Goal: Information Seeking & Learning: Find specific fact

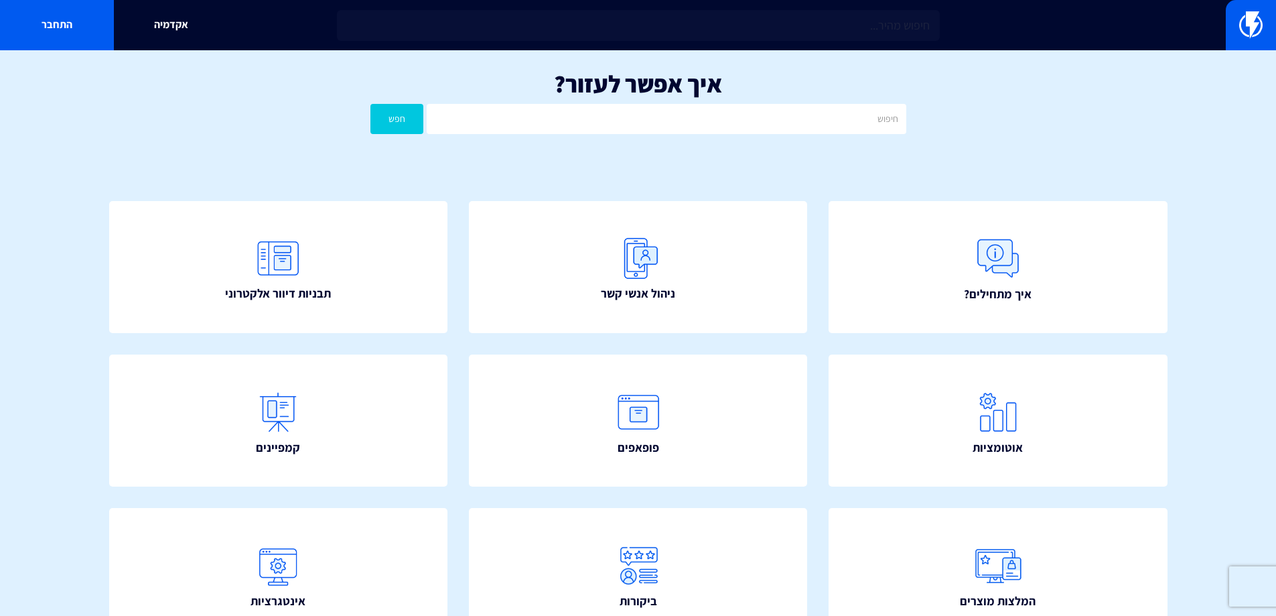
click at [573, 11] on input "text" at bounding box center [638, 25] width 603 height 31
click at [573, 19] on input "text" at bounding box center [638, 25] width 603 height 31
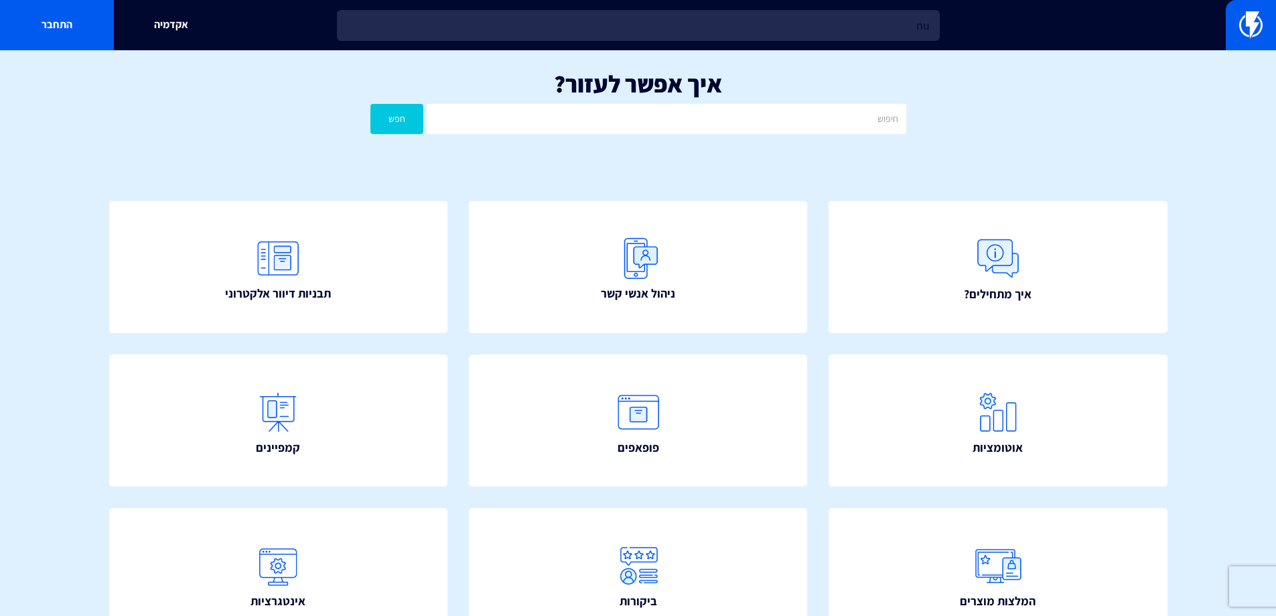
type input "n"
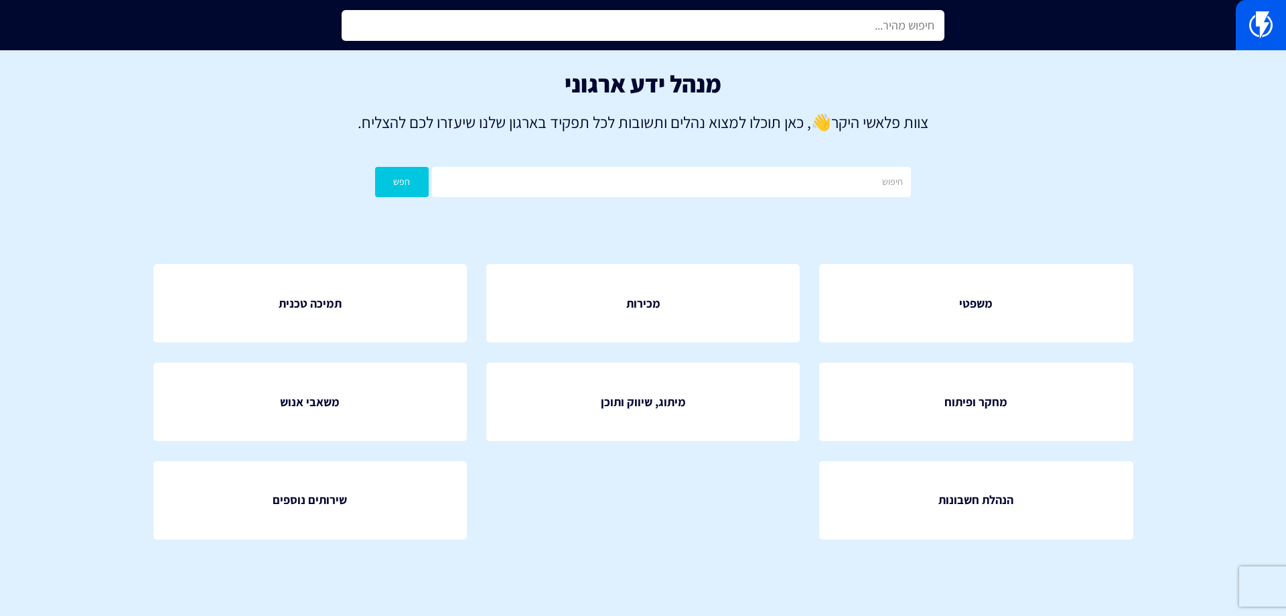
click at [591, 38] on input "text" at bounding box center [643, 25] width 603 height 31
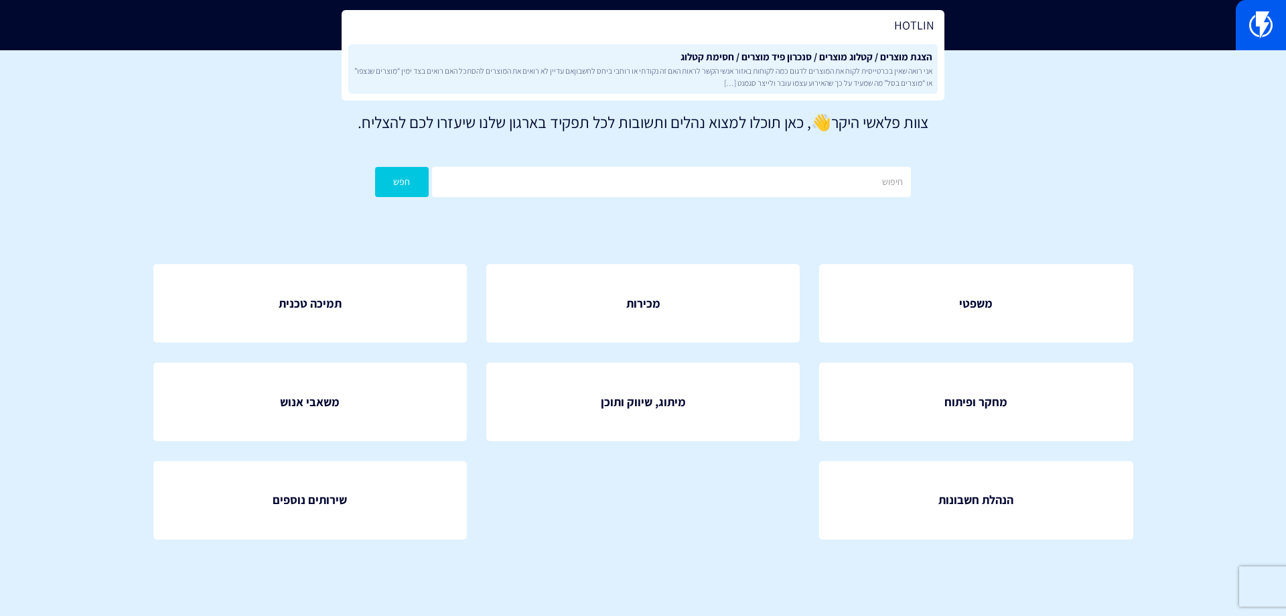
type input "HOTLIN"
click at [705, 64] on link "הצגת מוצרים / קטלוג מוצרים / סנכרון פיד מוצרים / חסימת קטלוג אני רואה שאין בכרט…" at bounding box center [642, 69] width 589 height 50
